Goal: Task Accomplishment & Management: Complete application form

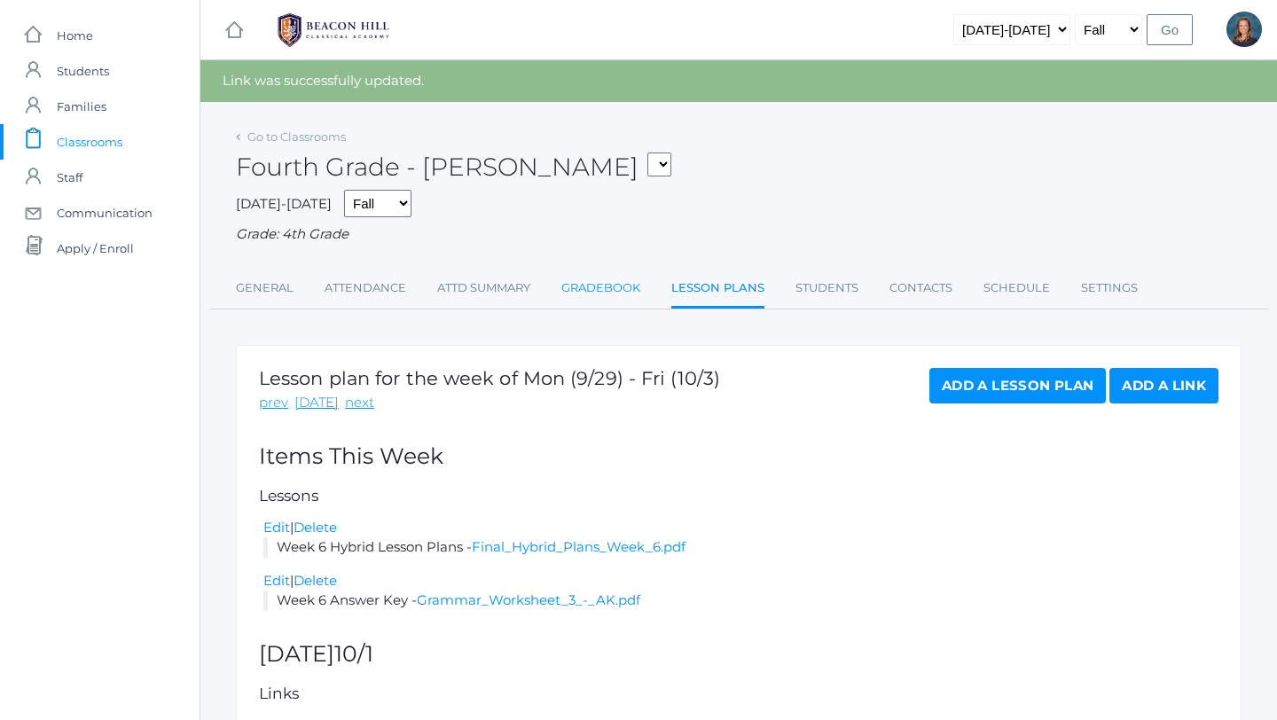
click at [577, 288] on link "Gradebook" at bounding box center [600, 287] width 79 height 35
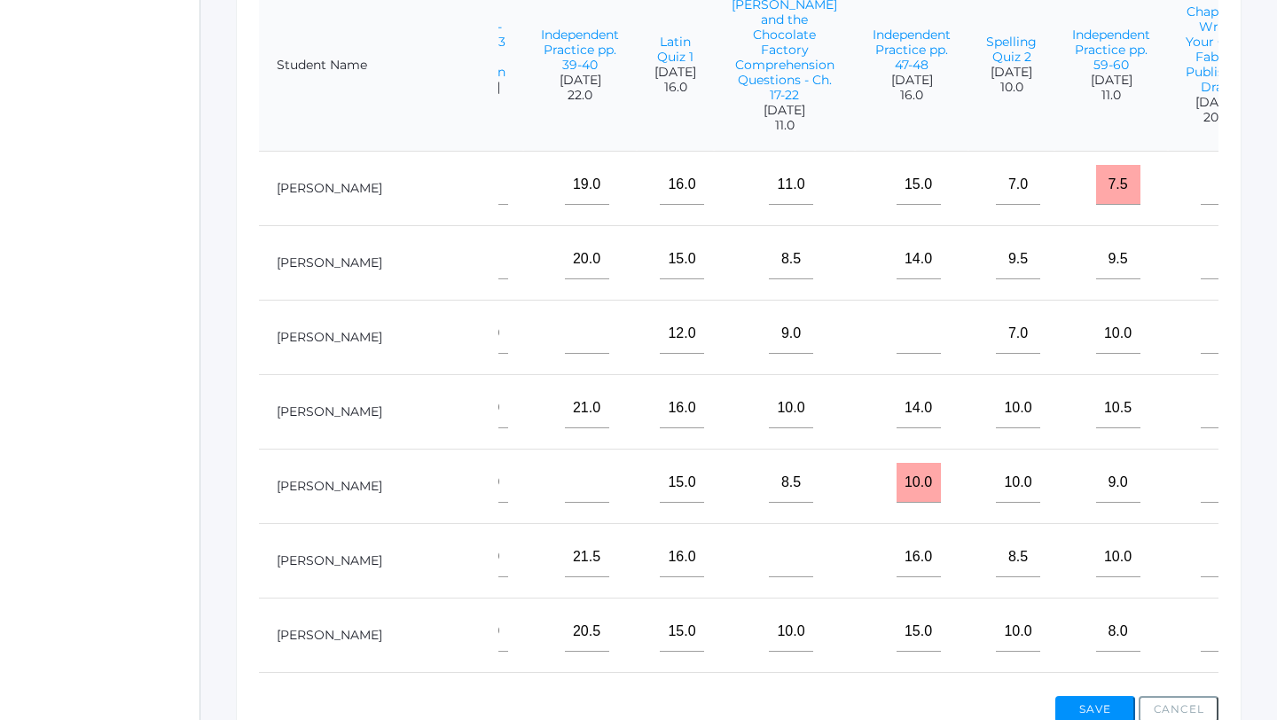
scroll to position [0, 1469]
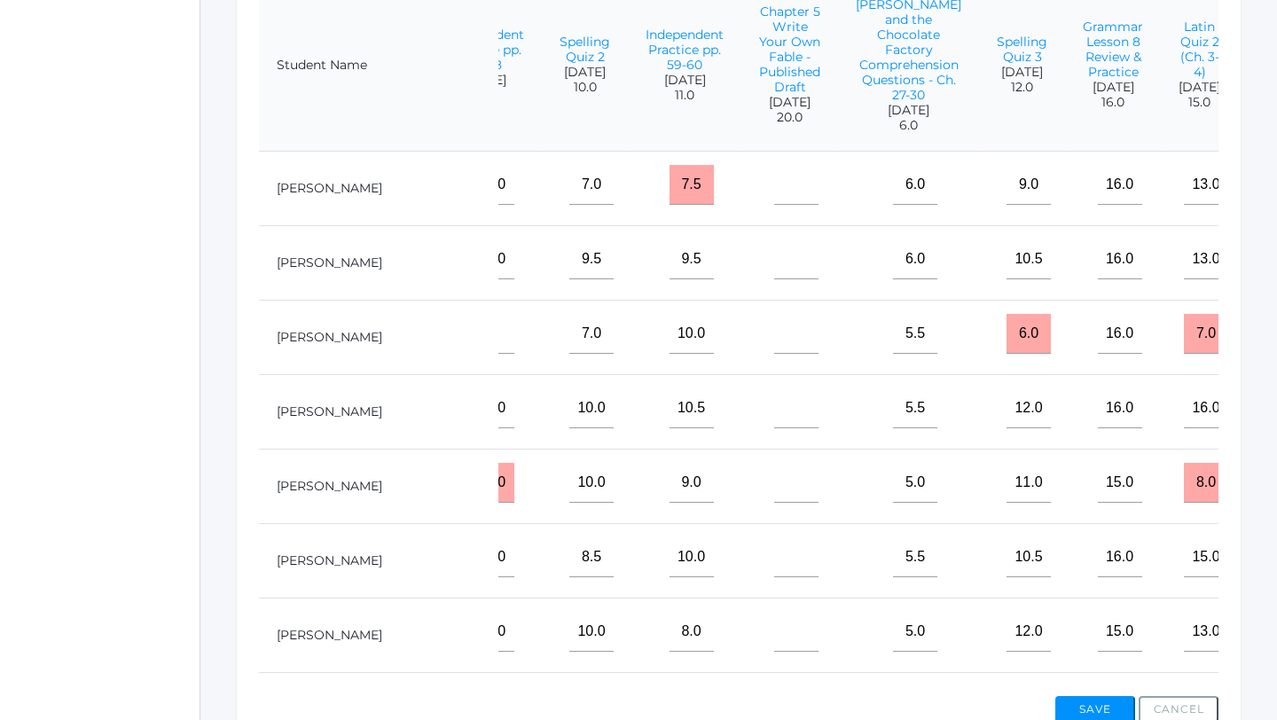
click at [1274, 191] on input"] "text" at bounding box center [1296, 185] width 44 height 40
type input"] "2.5"
click at [1274, 263] on input"] "text" at bounding box center [1296, 259] width 44 height 40
type input"] "3"
click at [1274, 334] on input"] "text" at bounding box center [1296, 334] width 44 height 40
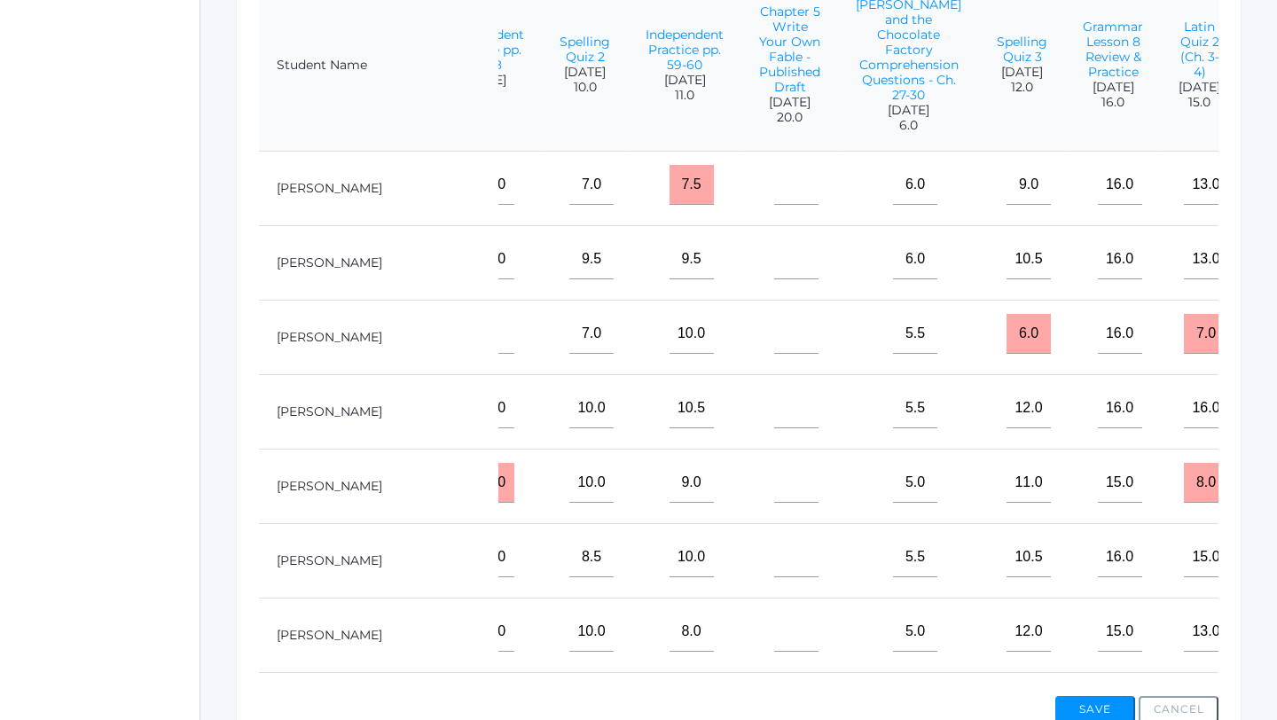
type input"] "2.5"
click at [1274, 409] on input"] "text" at bounding box center [1296, 408] width 44 height 40
type input"] "2.5"
click at [1274, 499] on input"] "text" at bounding box center [1296, 483] width 44 height 40
type input"] "2.5"
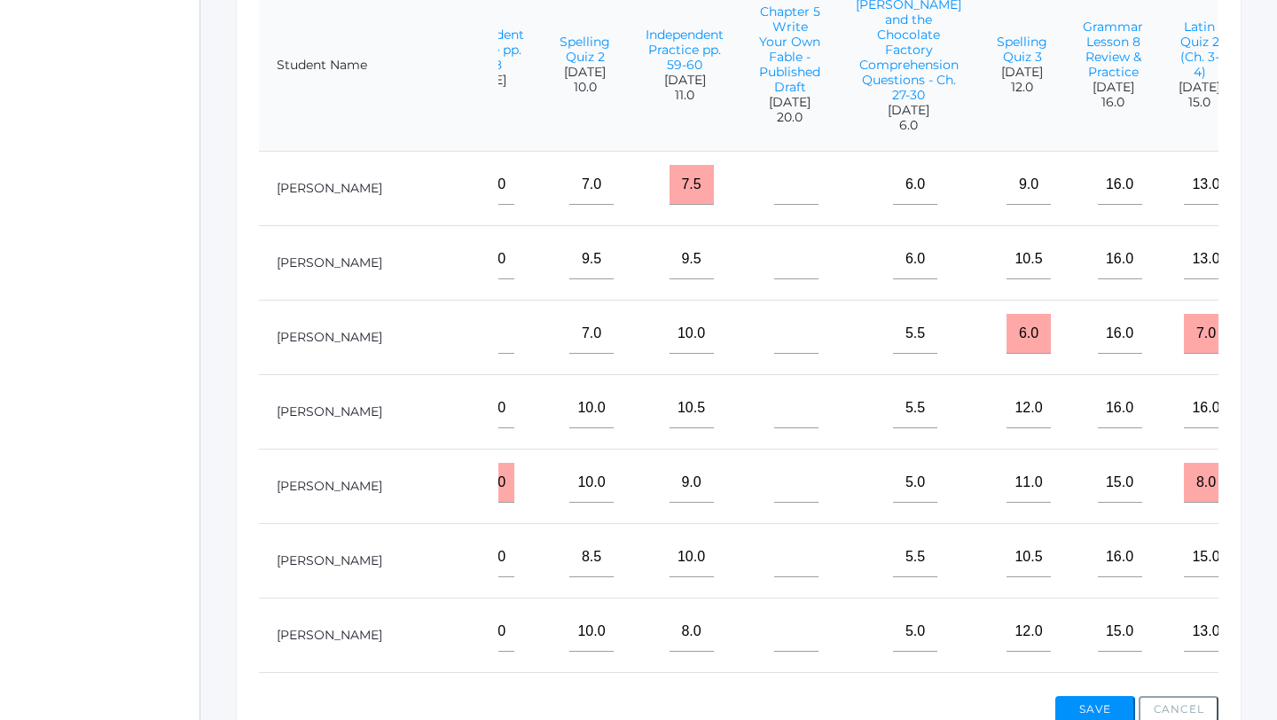
click at [1274, 558] on input"] "text" at bounding box center [1296, 557] width 44 height 40
type input"] "2.5"
click at [1274, 644] on input"] "text" at bounding box center [1296, 632] width 44 height 40
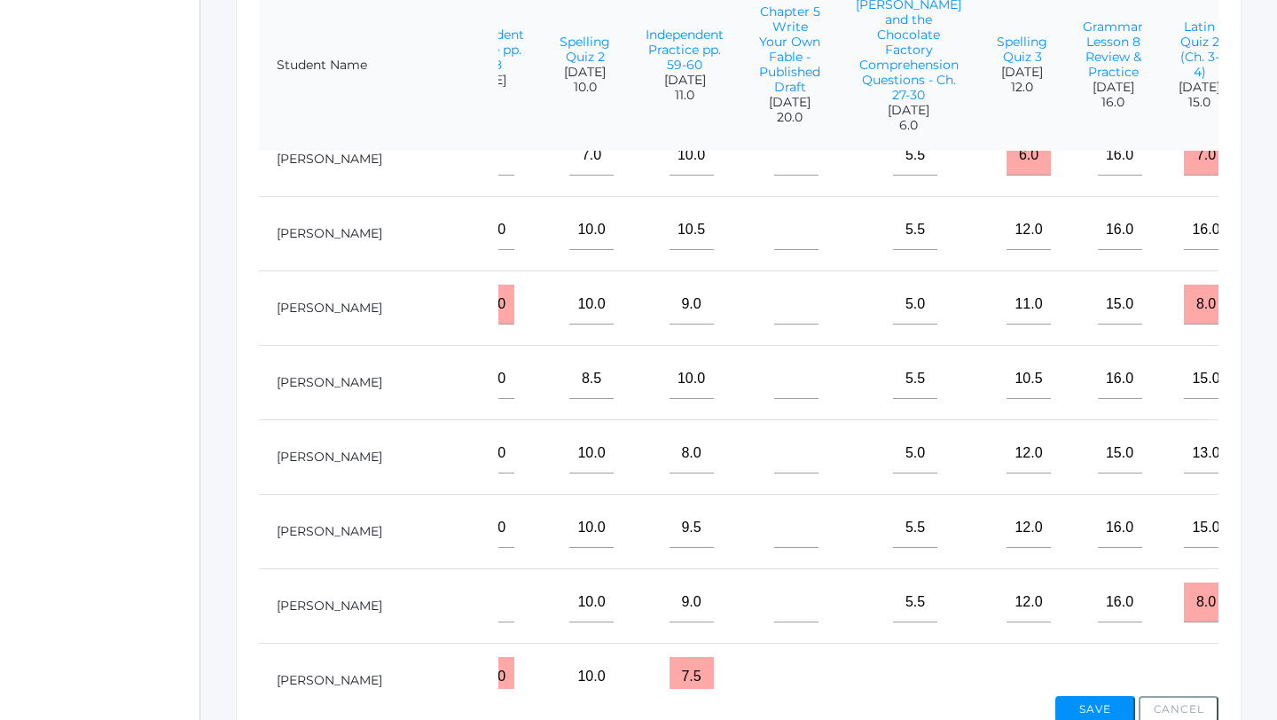
scroll to position [191, 1469]
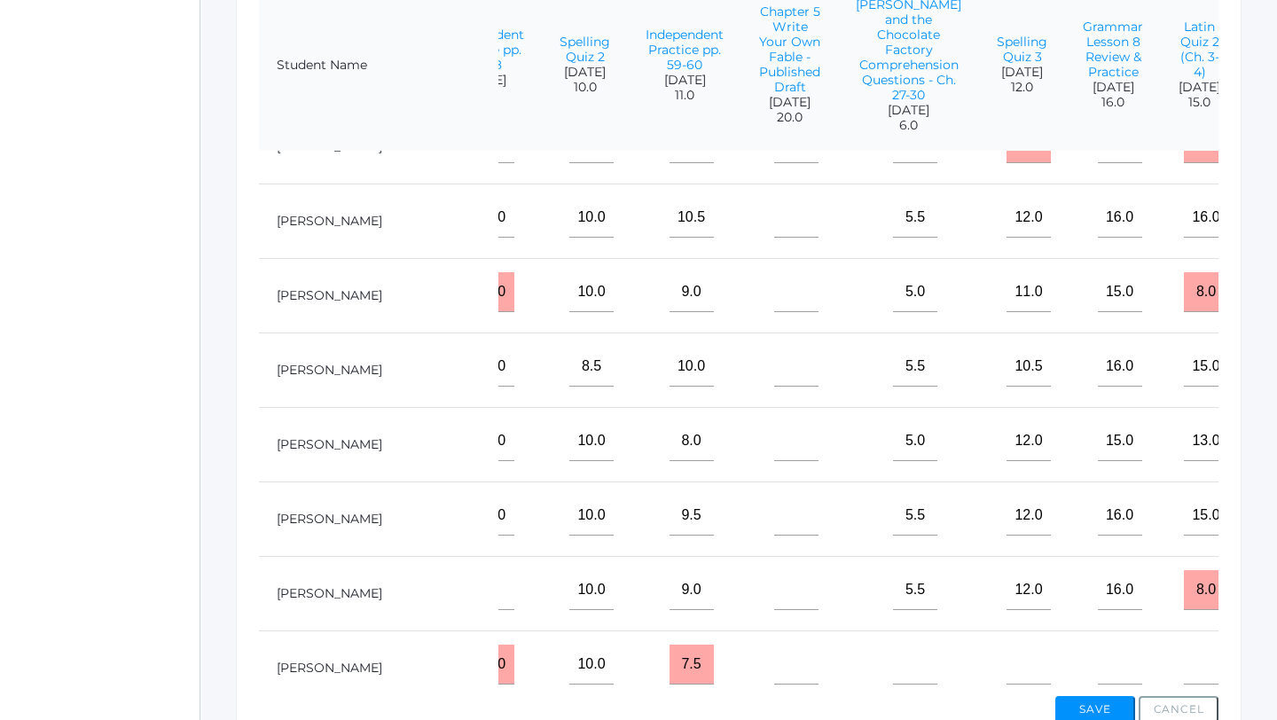
type input"] "2.5"
click at [1274, 530] on input"] "text" at bounding box center [1296, 516] width 44 height 40
type input"] "3"
click at [1274, 590] on input"] "text" at bounding box center [1296, 590] width 44 height 40
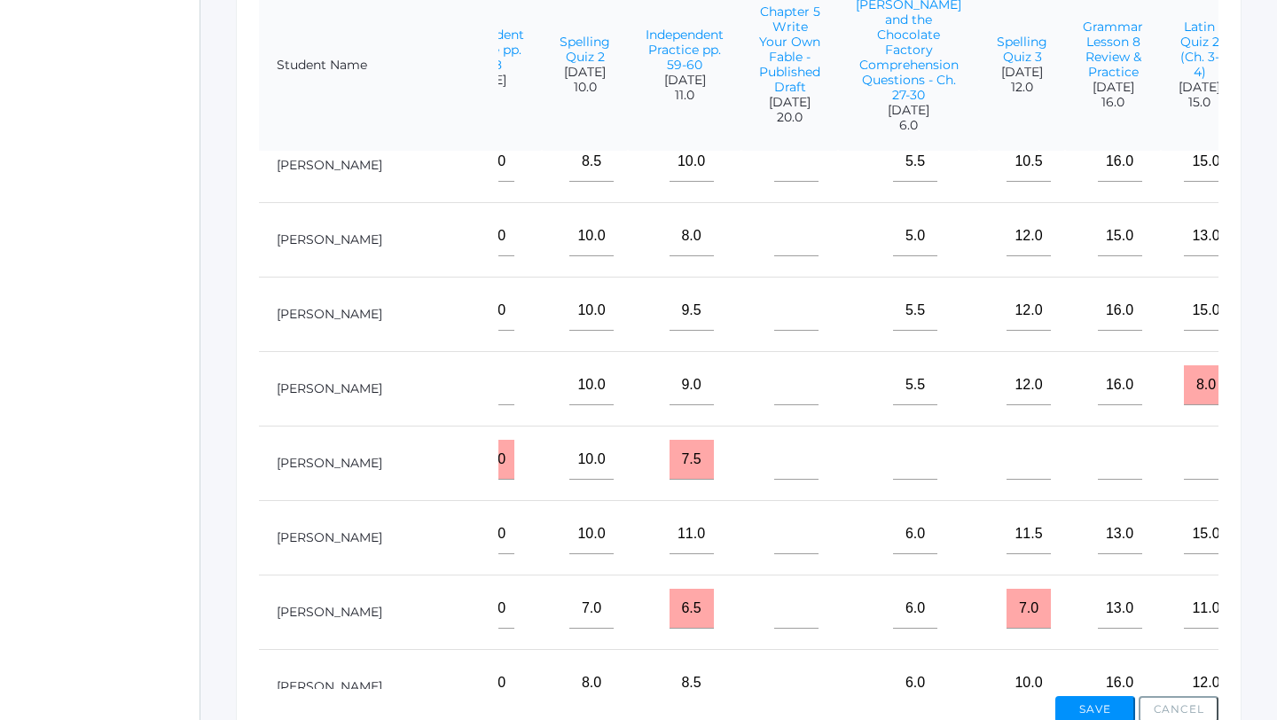
scroll to position [394, 1469]
type input"] "3"
click at [1274, 528] on input"] "text" at bounding box center [1296, 535] width 44 height 40
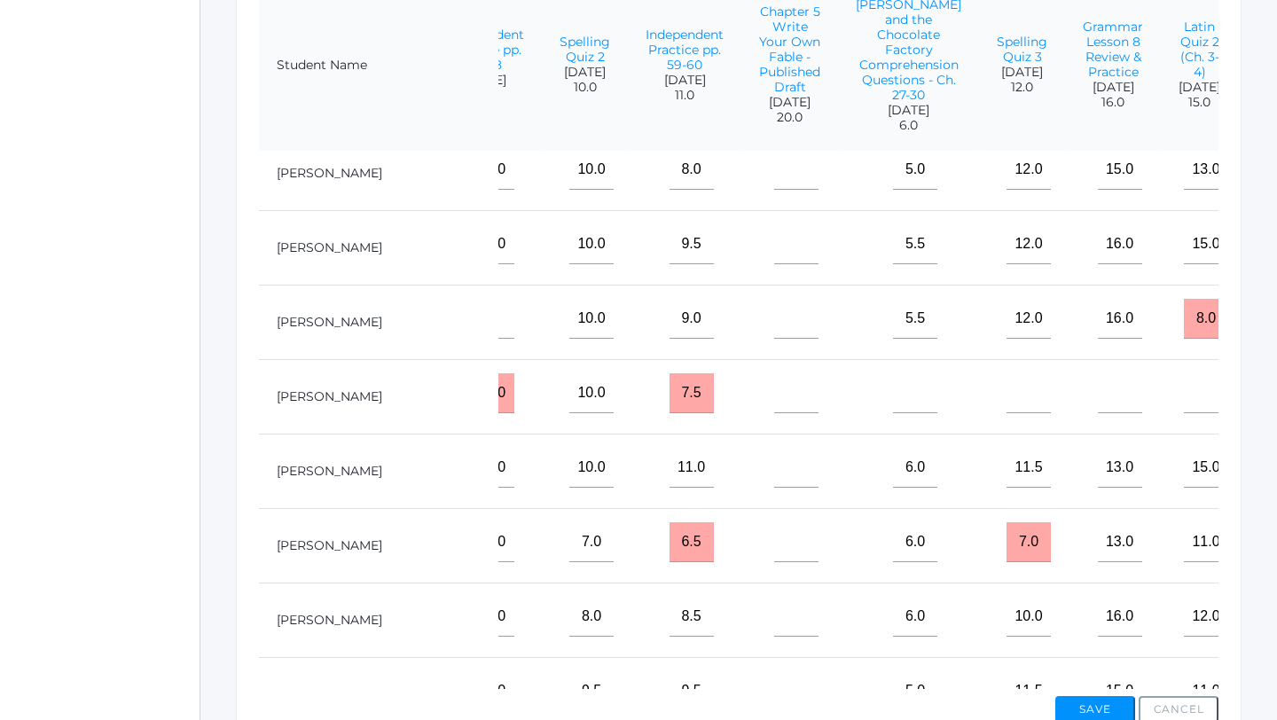
scroll to position [468, 1469]
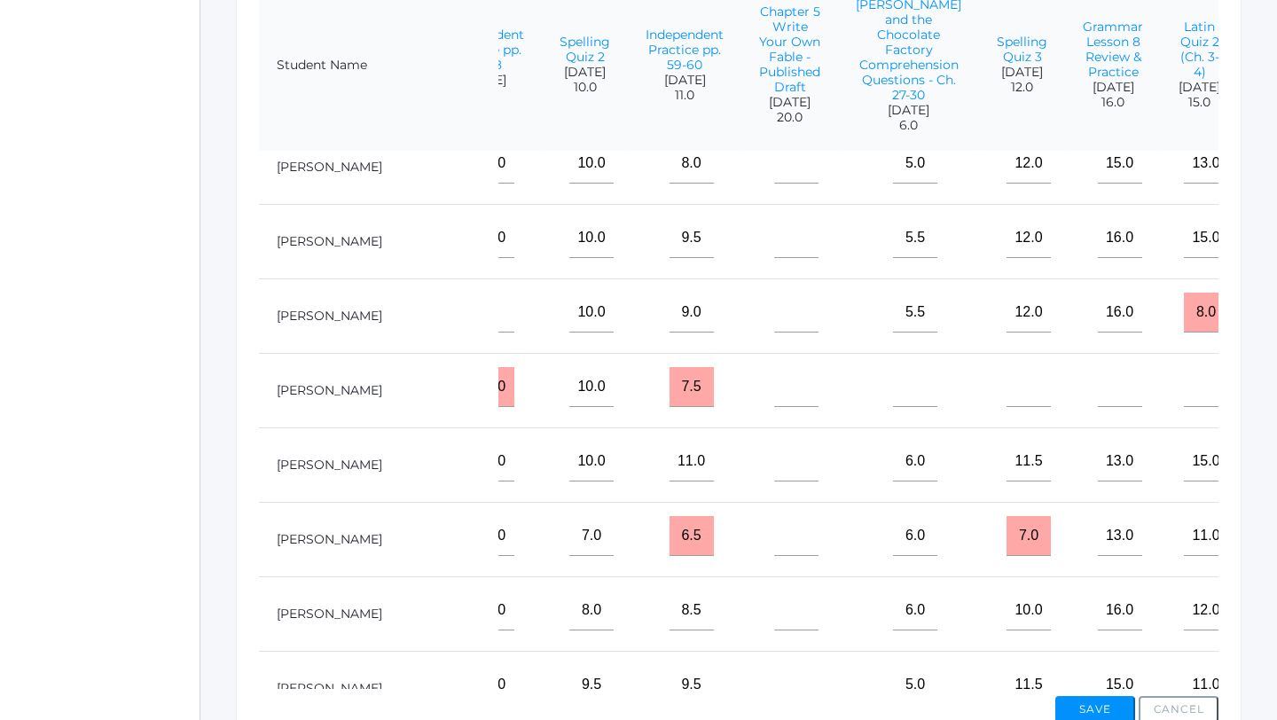
type input"] "2"
type input"] "3"
click at [1274, 550] on input"] "text" at bounding box center [1296, 536] width 44 height 40
type input"] "3"
click at [1274, 618] on input"] "text" at bounding box center [1296, 610] width 44 height 40
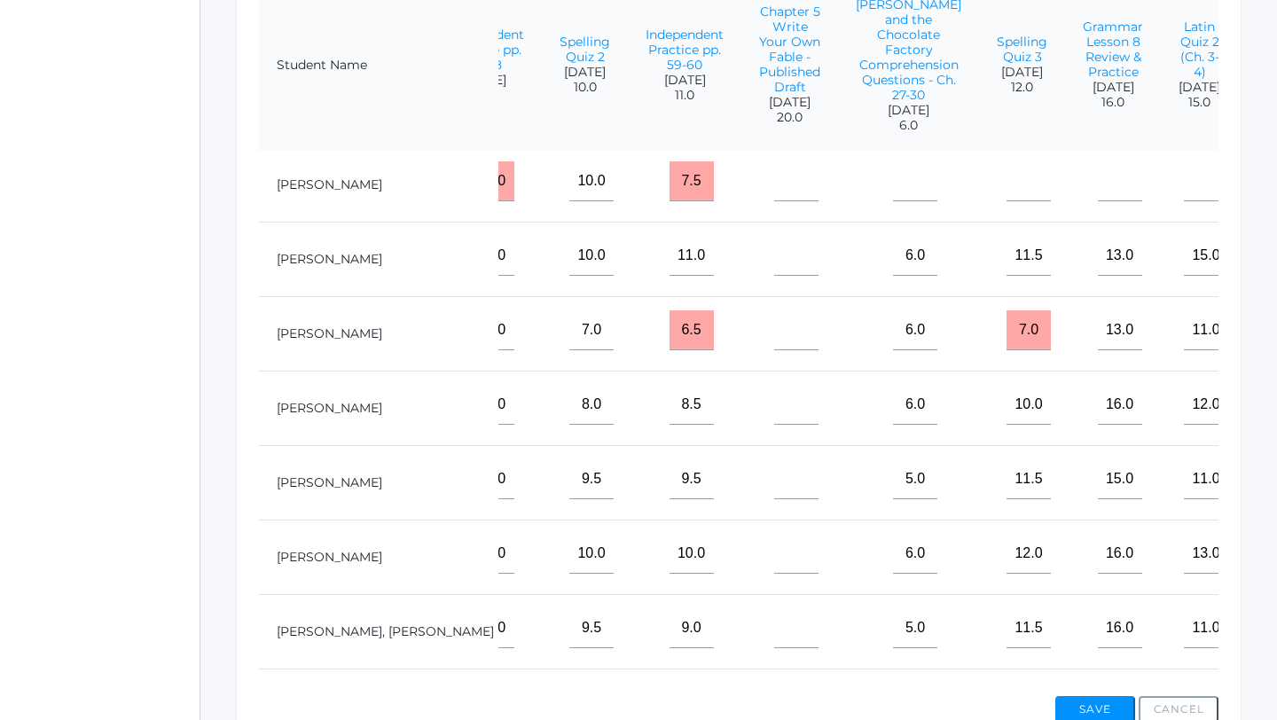
scroll to position [691, 1469]
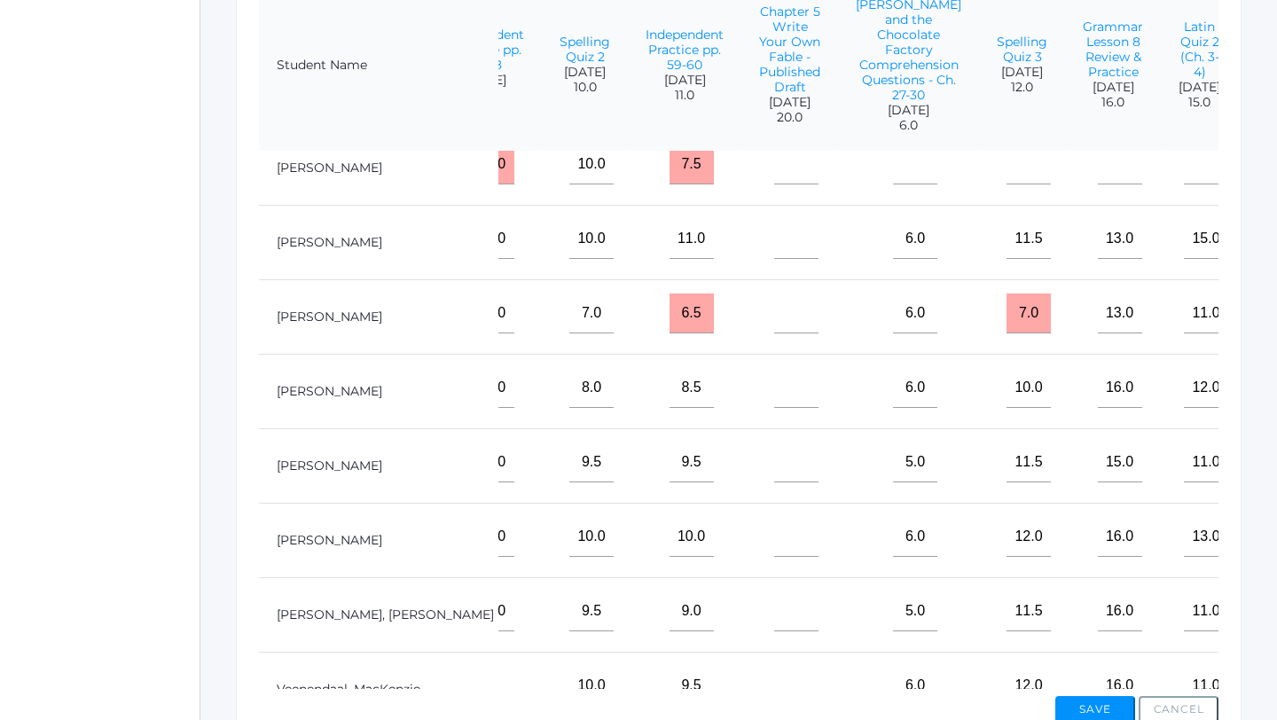
type input"] "2"
click at [1274, 466] on input"] "text" at bounding box center [1296, 462] width 44 height 40
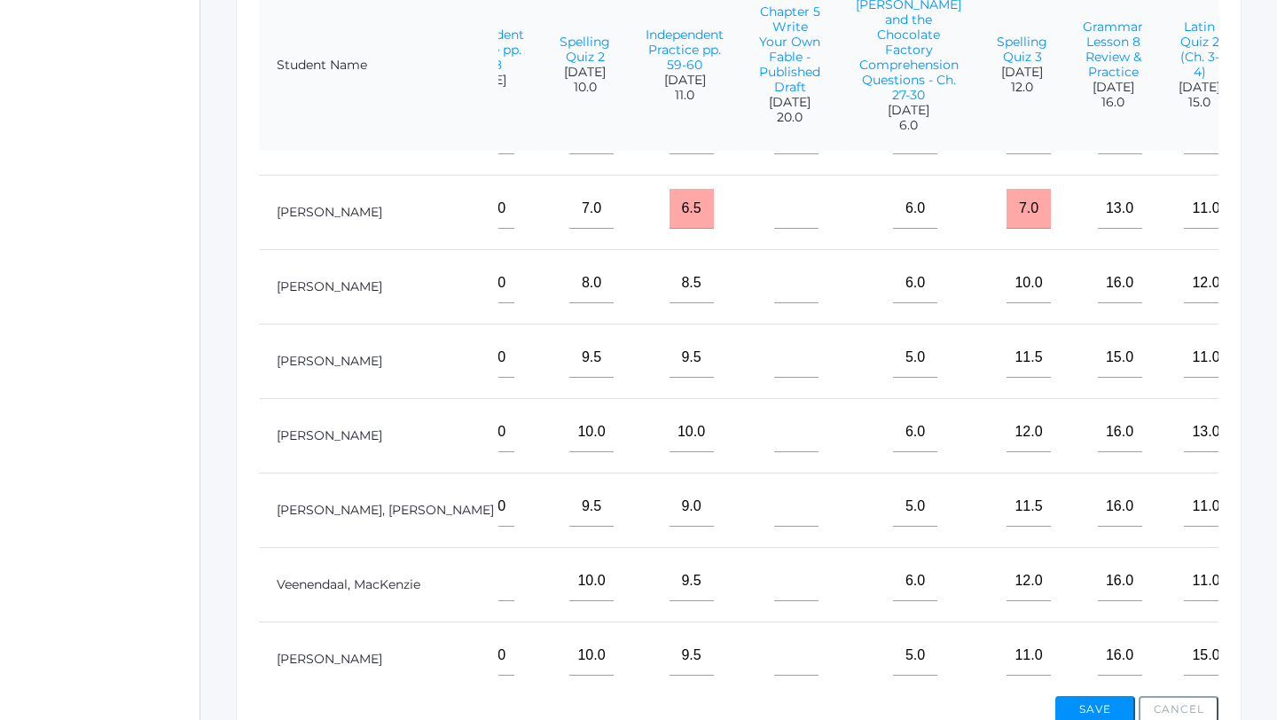
scroll to position [803, 1469]
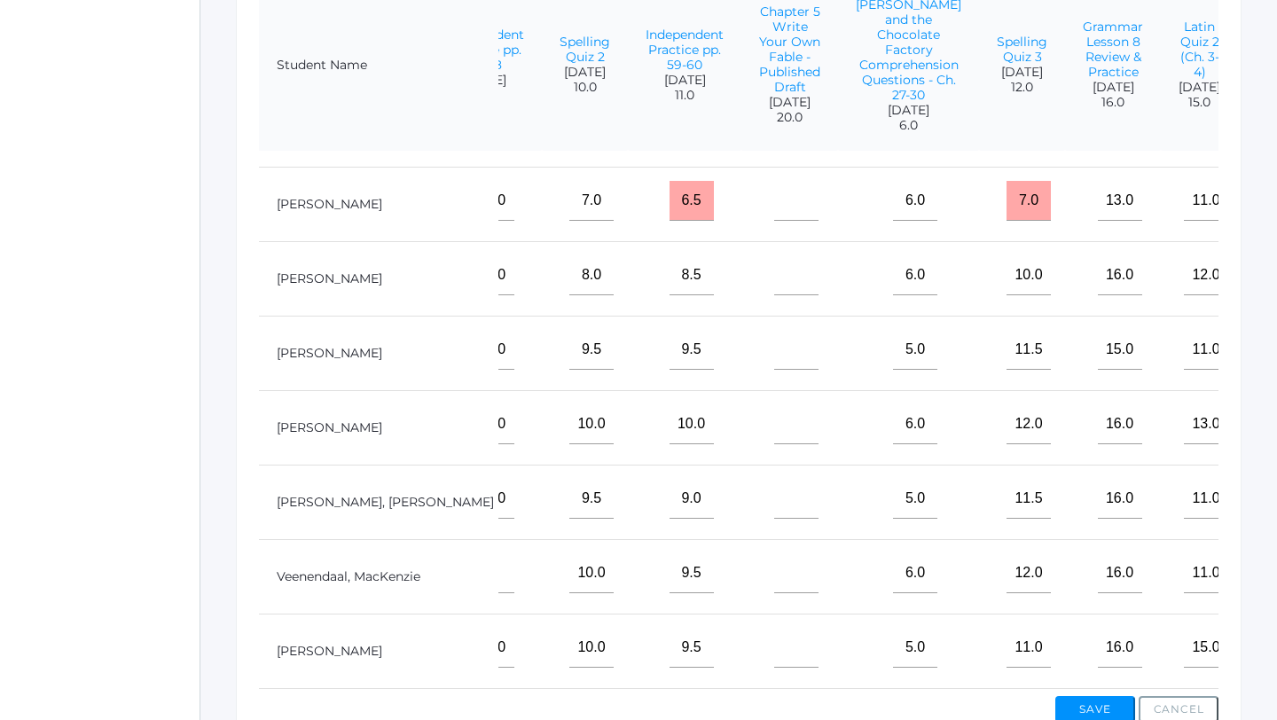
type input"] "3"
click at [1274, 430] on input"] "text" at bounding box center [1296, 424] width 44 height 40
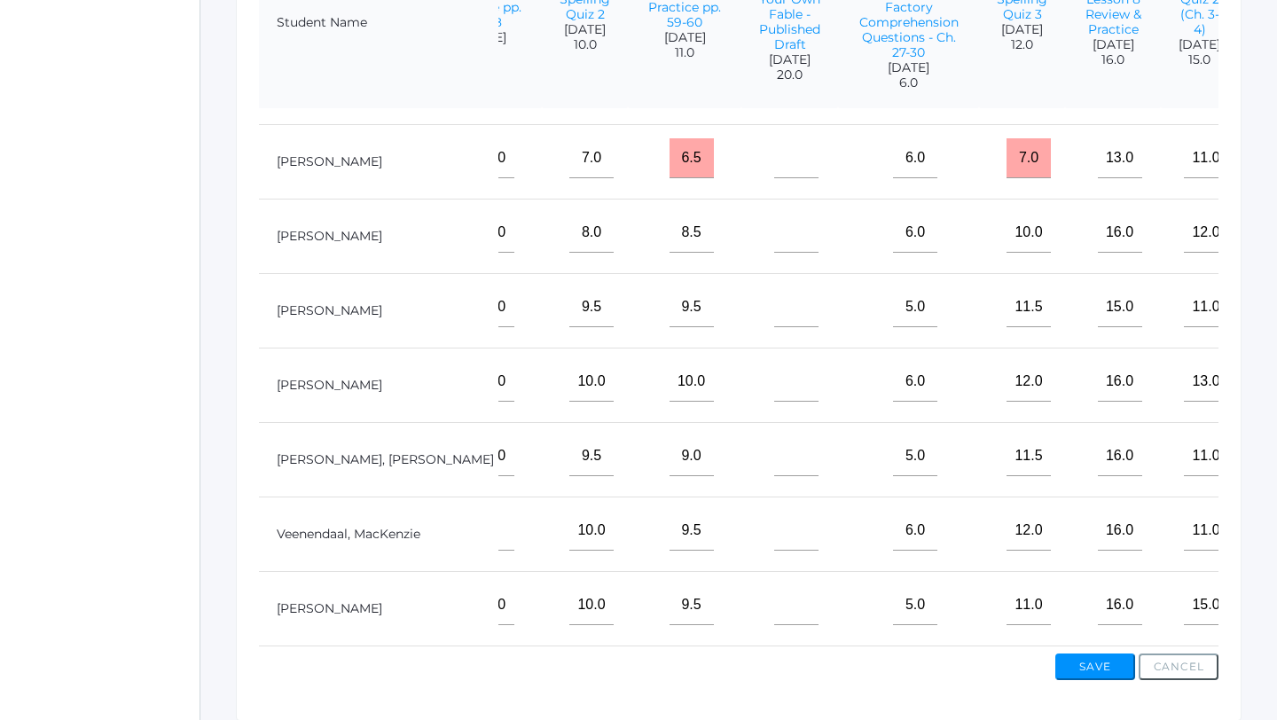
scroll to position [577, 0]
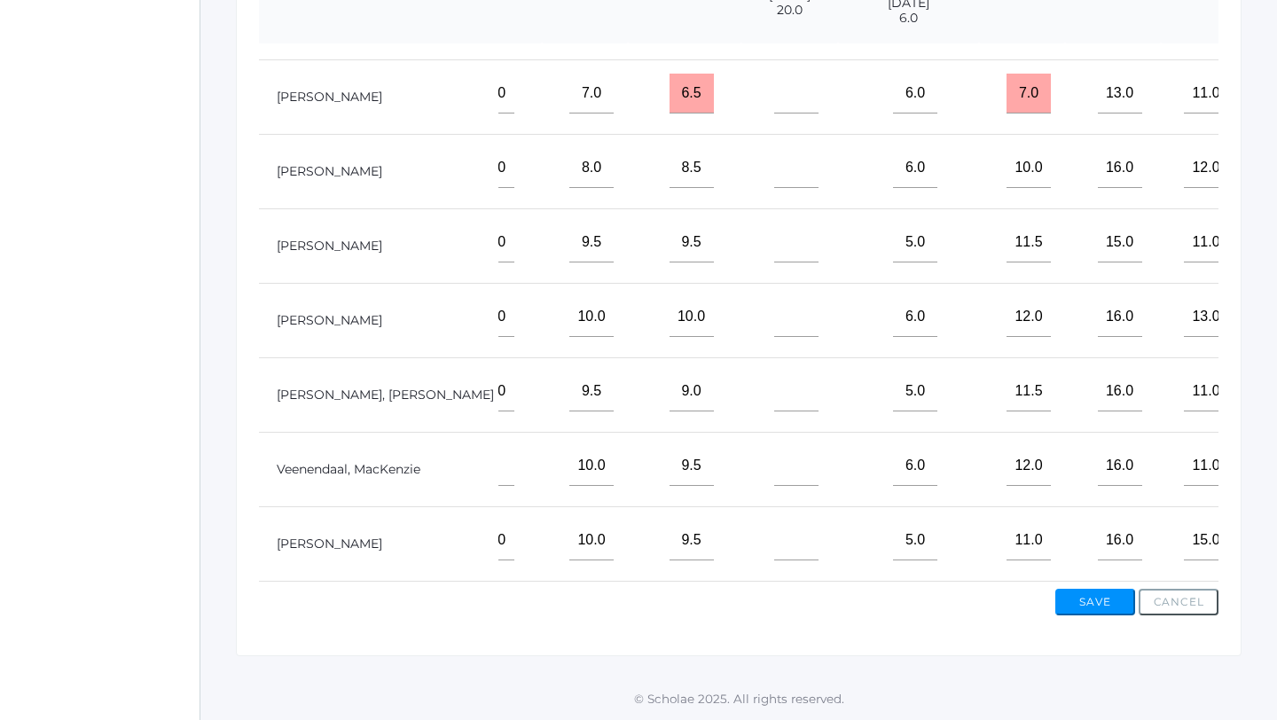
type input"] "2.5"
click at [1274, 394] on input"] "text" at bounding box center [1296, 391] width 44 height 40
type input"] "3"
click at [1274, 467] on input"] "text" at bounding box center [1296, 466] width 44 height 40
type input"] "3"
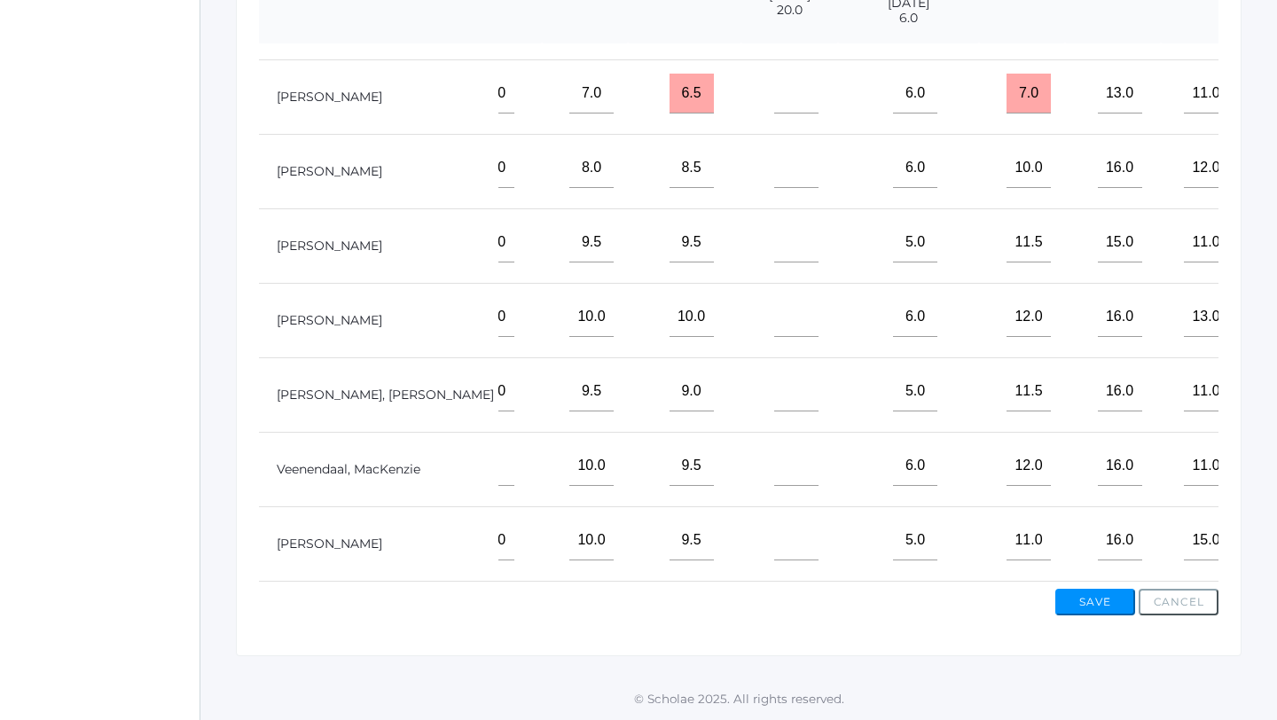
click at [1274, 543] on input"] "text" at bounding box center [1296, 540] width 44 height 40
type input"] "3"
click at [1085, 599] on button "Save" at bounding box center [1095, 602] width 80 height 27
